Goal: Navigation & Orientation: Find specific page/section

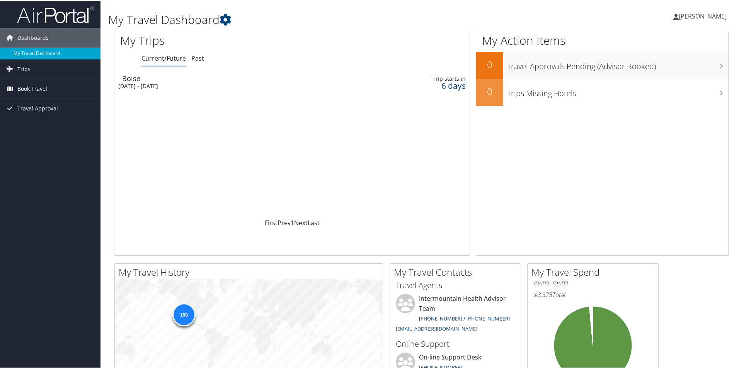
click at [31, 87] on span "Book Travel" at bounding box center [32, 87] width 30 height 19
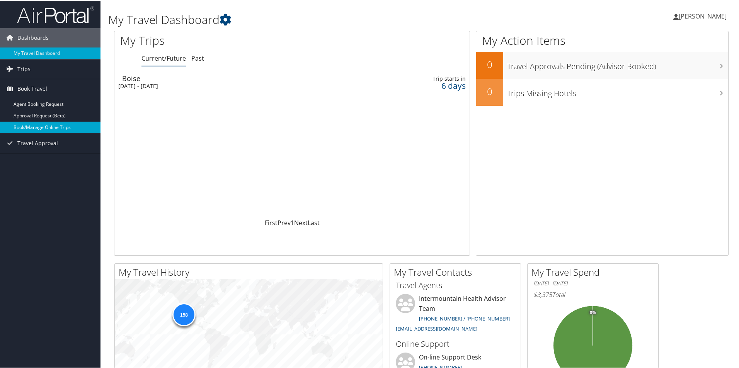
click at [38, 126] on link "Book/Manage Online Trips" at bounding box center [50, 127] width 100 height 12
click at [50, 89] on link "Book Travel" at bounding box center [50, 87] width 100 height 19
click at [181, 84] on div "[DATE] - [DATE]" at bounding box center [229, 85] width 222 height 7
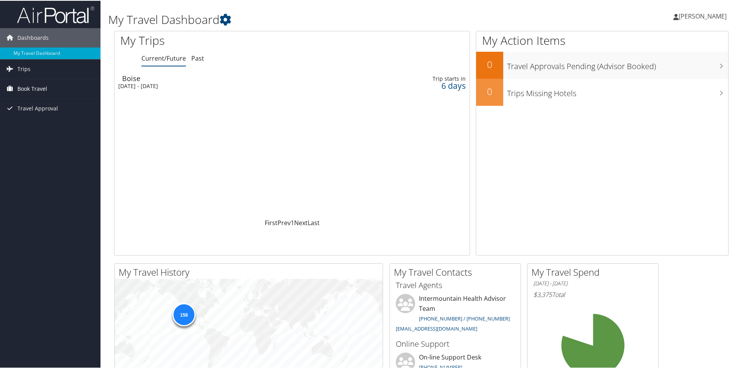
click at [36, 87] on span "Book Travel" at bounding box center [32, 87] width 30 height 19
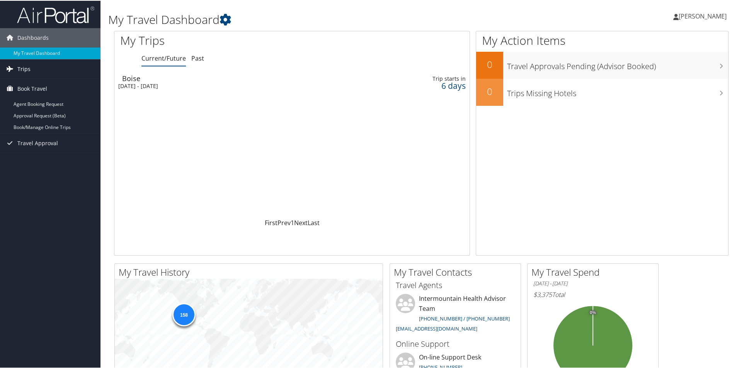
click at [22, 69] on span "Trips" at bounding box center [23, 68] width 13 height 19
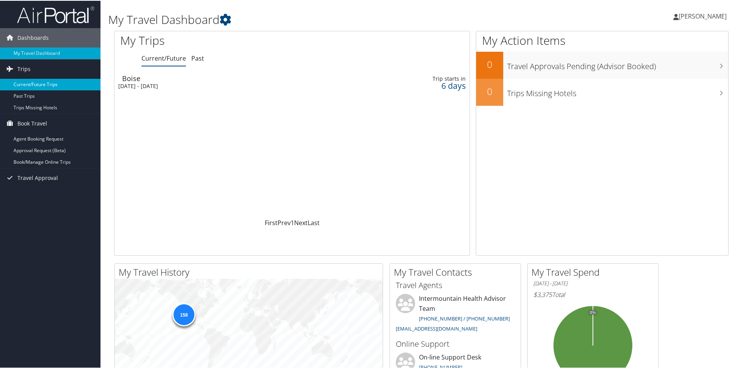
click at [29, 83] on link "Current/Future Trips" at bounding box center [50, 84] width 100 height 12
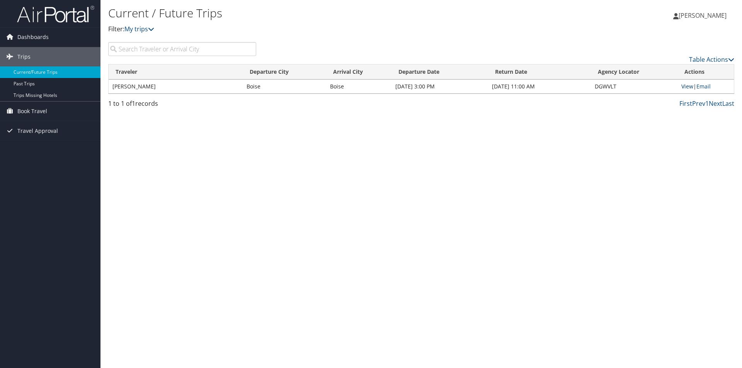
click at [686, 87] on link "View" at bounding box center [687, 86] width 12 height 7
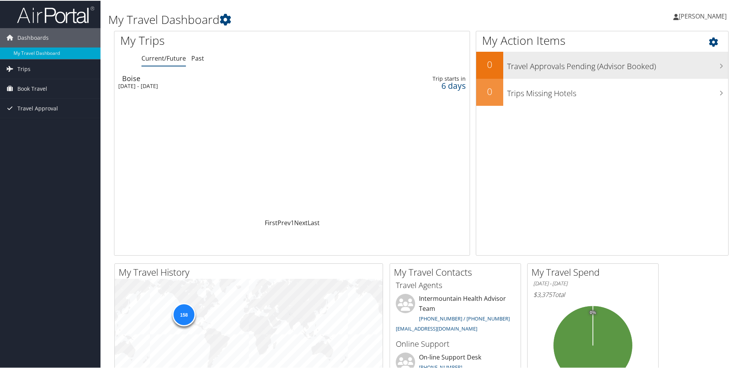
click at [536, 64] on h3 "Travel Approvals Pending (Advisor Booked)" at bounding box center [617, 63] width 221 height 15
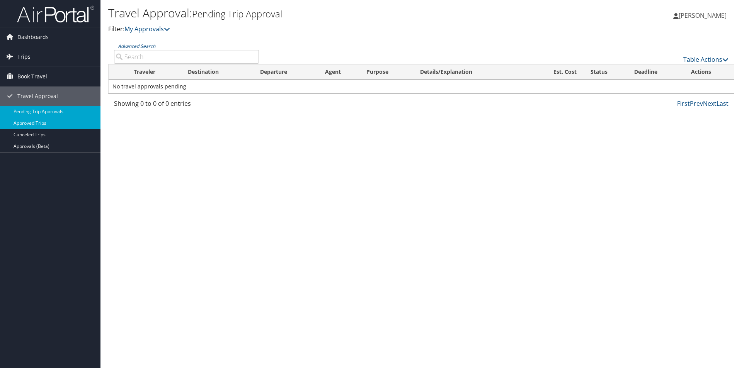
click at [22, 123] on link "Approved Trips" at bounding box center [50, 123] width 100 height 12
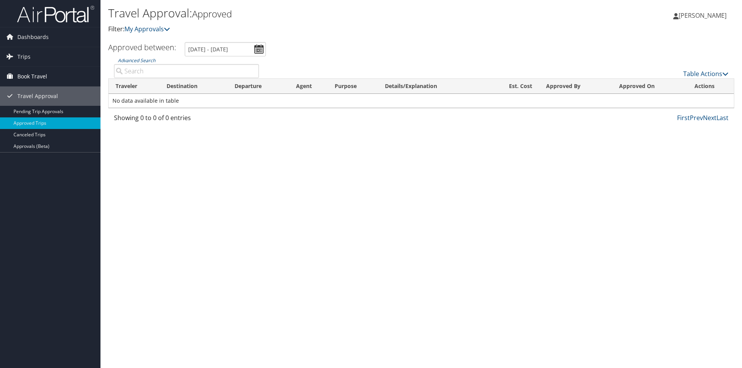
click at [26, 74] on span "Book Travel" at bounding box center [32, 76] width 30 height 19
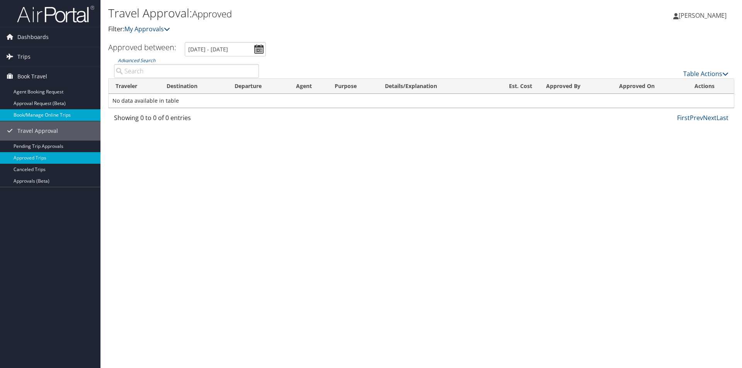
click at [27, 115] on link "Book/Manage Online Trips" at bounding box center [50, 115] width 100 height 12
click at [33, 115] on link "Book/Manage Online Trips" at bounding box center [50, 115] width 100 height 12
click at [38, 114] on link "Book/Manage Online Trips" at bounding box center [50, 115] width 100 height 12
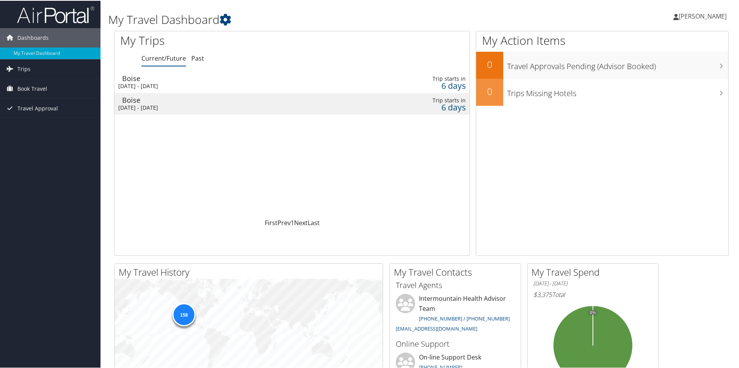
click at [166, 84] on div "[DATE] - [DATE]" at bounding box center [229, 85] width 222 height 7
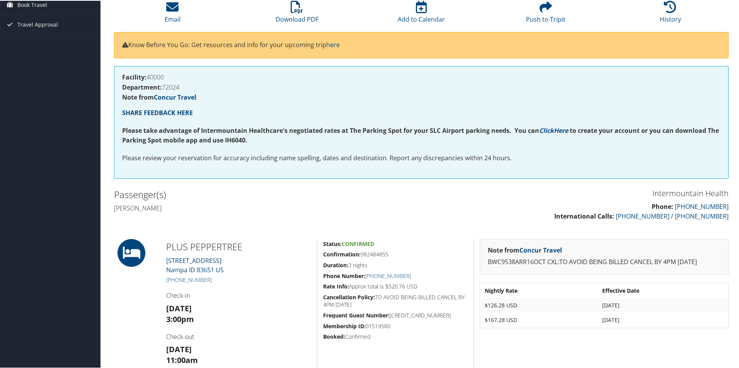
scroll to position [116, 0]
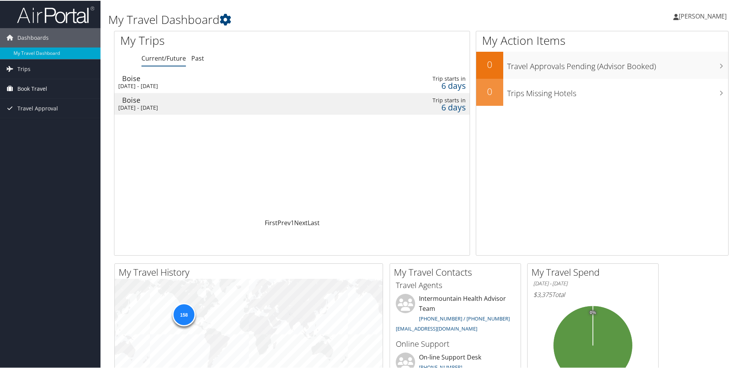
click at [38, 89] on span "Book Travel" at bounding box center [32, 87] width 30 height 19
click at [26, 68] on span "Trips" at bounding box center [23, 68] width 13 height 19
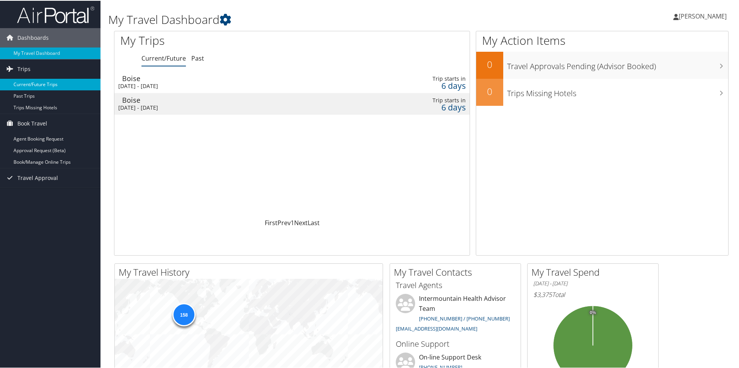
click at [29, 85] on link "Current/Future Trips" at bounding box center [50, 84] width 100 height 12
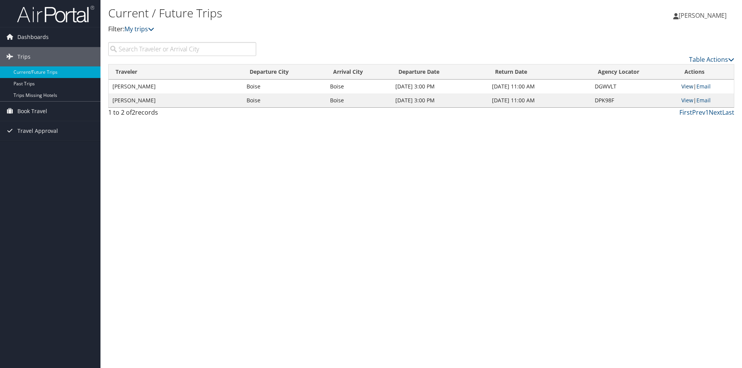
click at [687, 87] on link "View" at bounding box center [687, 86] width 12 height 7
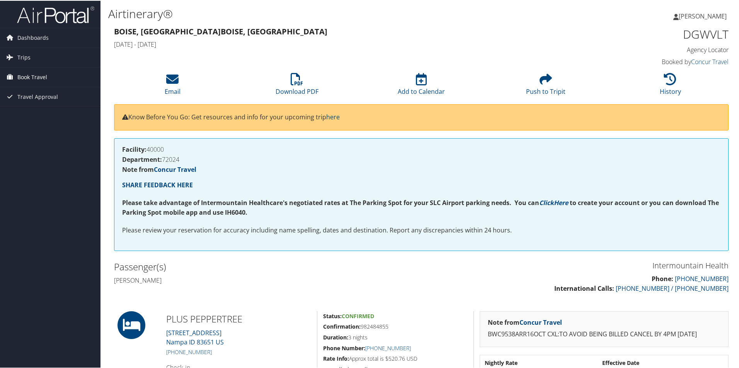
click at [31, 77] on span "Book Travel" at bounding box center [32, 76] width 30 height 19
click at [29, 116] on link "Book/Manage Online Trips" at bounding box center [50, 115] width 100 height 12
click at [35, 117] on link "Book/Manage Online Trips" at bounding box center [50, 115] width 100 height 12
click at [38, 115] on link "Book/Manage Online Trips" at bounding box center [50, 115] width 100 height 12
click at [22, 56] on span "Trips" at bounding box center [23, 56] width 13 height 19
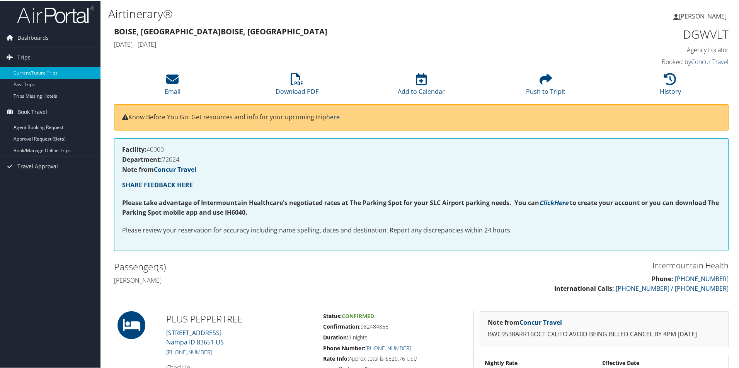
click at [28, 72] on link "Current/Future Trips" at bounding box center [50, 72] width 100 height 12
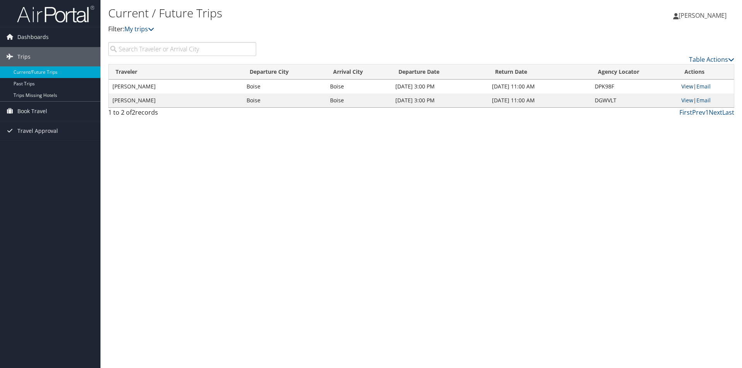
click at [687, 86] on link "View" at bounding box center [687, 86] width 12 height 7
click at [686, 101] on link "View" at bounding box center [687, 100] width 12 height 7
click at [683, 87] on link "View" at bounding box center [687, 86] width 12 height 7
click at [687, 100] on link "View" at bounding box center [687, 100] width 12 height 7
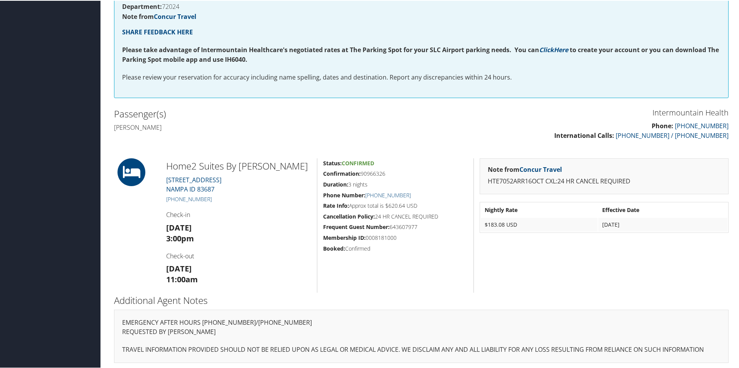
scroll to position [155, 0]
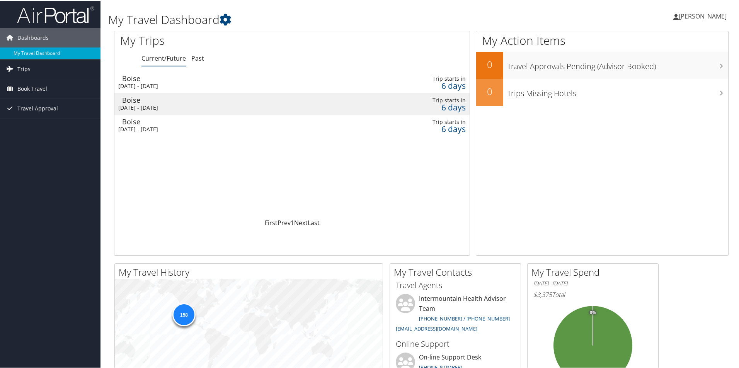
click at [20, 66] on span "Trips" at bounding box center [23, 68] width 13 height 19
click at [24, 123] on span "Book Travel" at bounding box center [32, 122] width 30 height 19
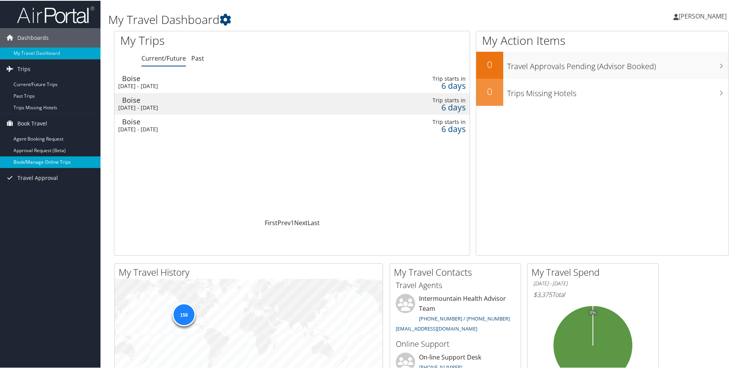
click at [27, 160] on link "Book/Manage Online Trips" at bounding box center [50, 162] width 100 height 12
click at [169, 87] on div "[DATE] - [DATE]" at bounding box center [229, 85] width 222 height 7
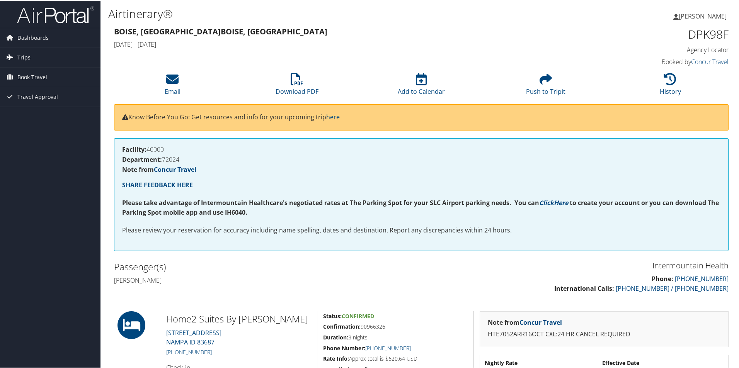
click at [22, 58] on span "Trips" at bounding box center [23, 56] width 13 height 19
click at [25, 109] on span "Book Travel" at bounding box center [32, 111] width 30 height 19
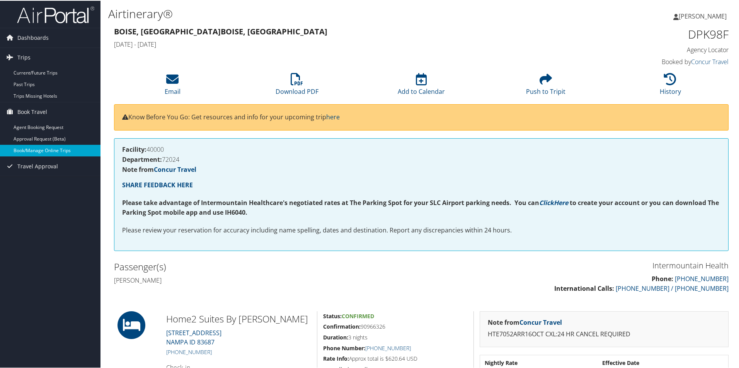
click at [39, 151] on link "Book/Manage Online Trips" at bounding box center [50, 150] width 100 height 12
